Goal: Task Accomplishment & Management: Manage account settings

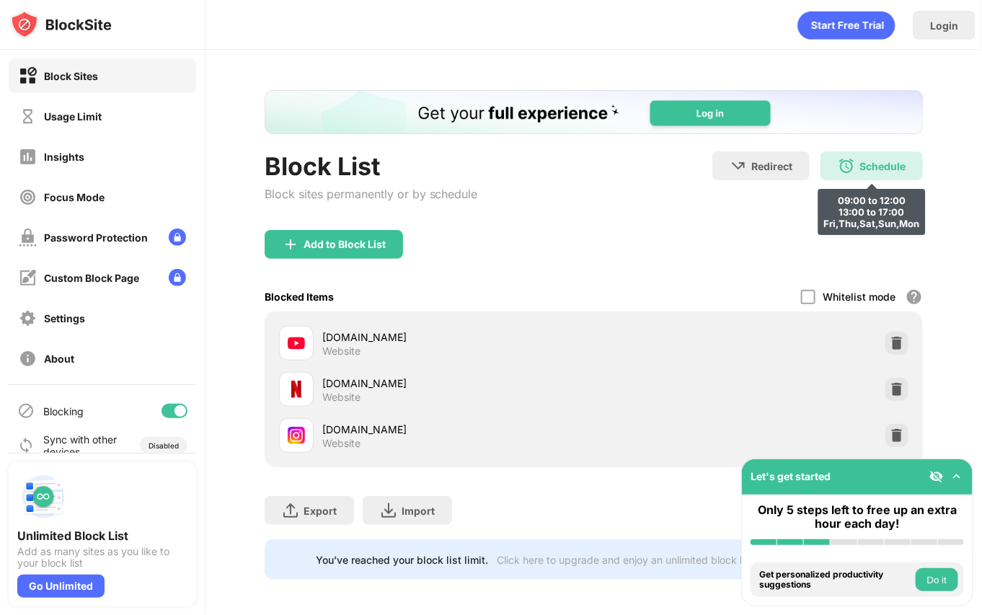
click at [871, 175] on div "Schedule 09:00 to 12:00 13:00 to 17:00 Fri,Thu,Sat,Sun,Mon" at bounding box center [872, 165] width 102 height 29
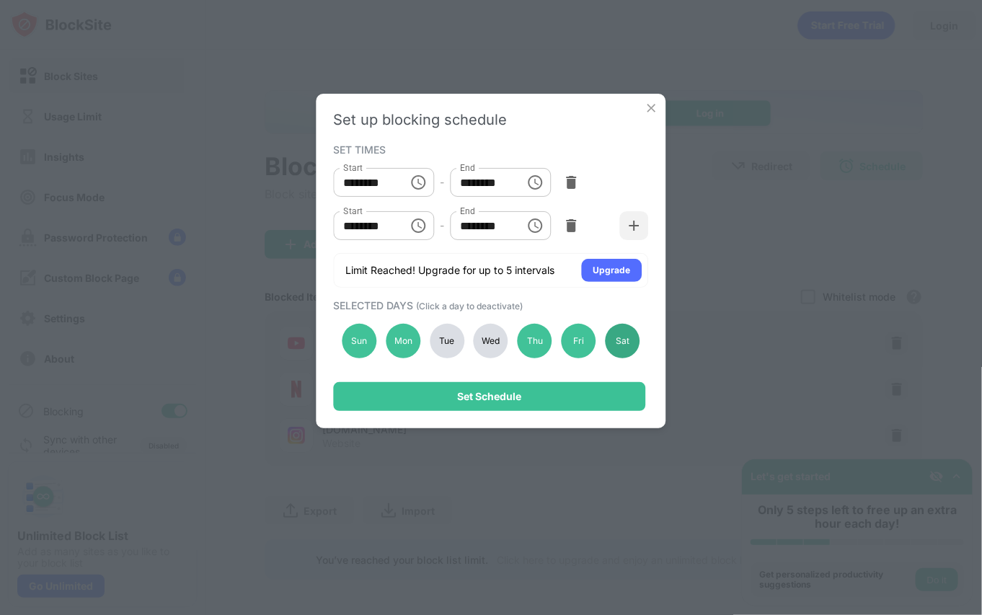
click at [633, 341] on div "Sat" at bounding box center [622, 341] width 35 height 35
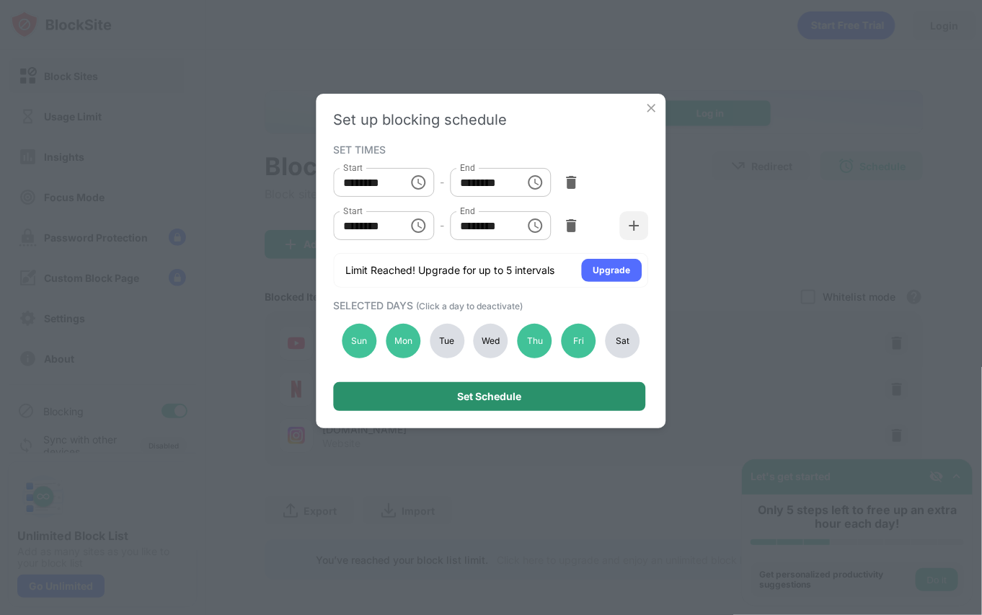
click at [561, 387] on div "Set Schedule" at bounding box center [490, 396] width 312 height 29
